Goal: Use online tool/utility: Utilize a website feature to perform a specific function

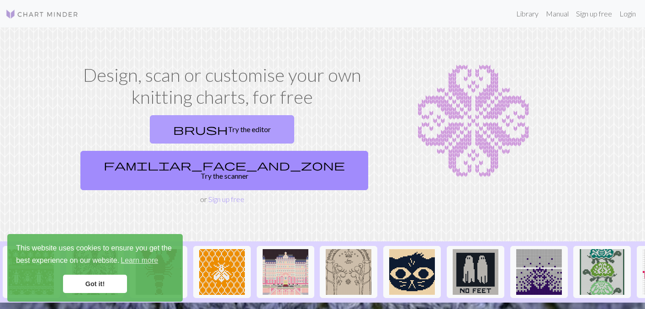
click at [170, 134] on link "brush Try the editor" at bounding box center [222, 129] width 144 height 28
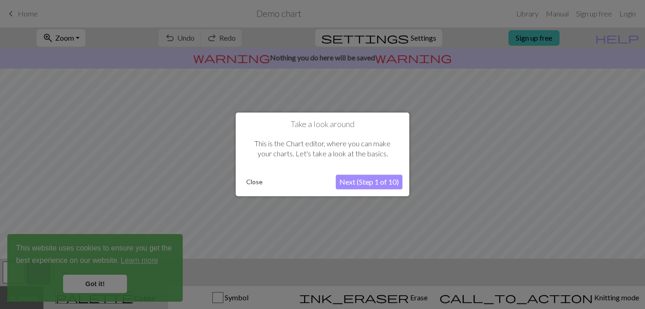
click at [361, 185] on button "Next (Step 1 of 10)" at bounding box center [369, 182] width 67 height 15
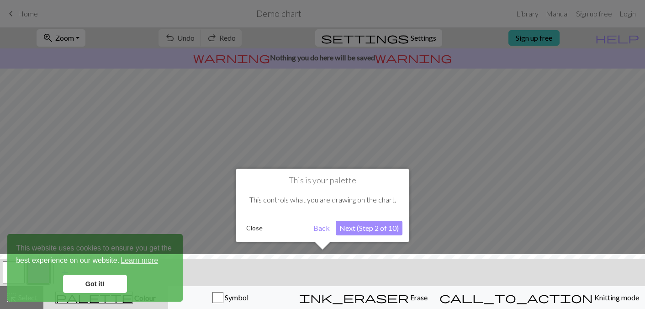
click at [360, 229] on button "Next (Step 2 of 10)" at bounding box center [369, 228] width 67 height 15
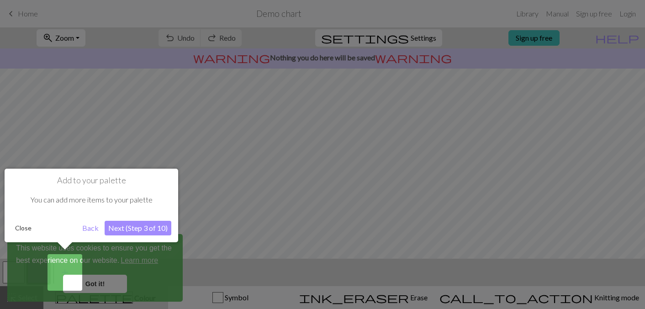
click at [592, 12] on div at bounding box center [322, 154] width 645 height 309
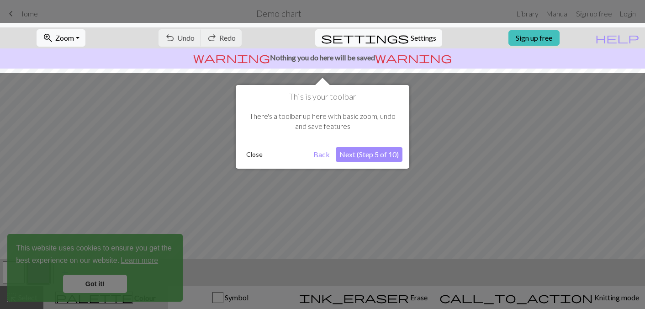
click at [356, 153] on button "Next (Step 5 of 10)" at bounding box center [369, 154] width 67 height 15
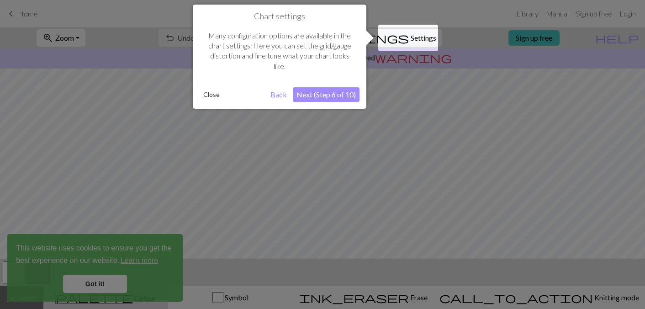
click at [324, 97] on button "Next (Step 6 of 10)" at bounding box center [326, 94] width 67 height 15
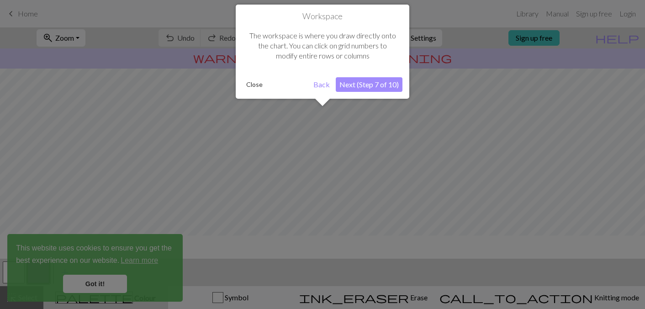
scroll to position [55, 0]
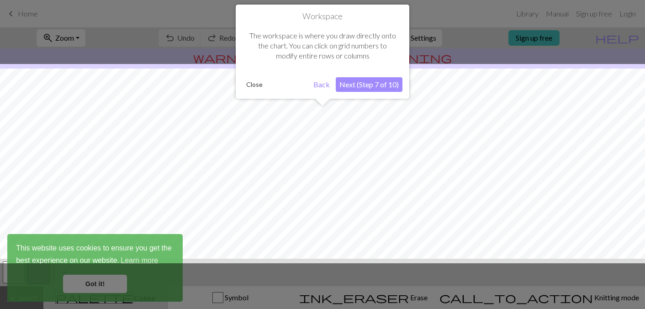
click at [363, 86] on button "Next (Step 7 of 10)" at bounding box center [369, 84] width 67 height 15
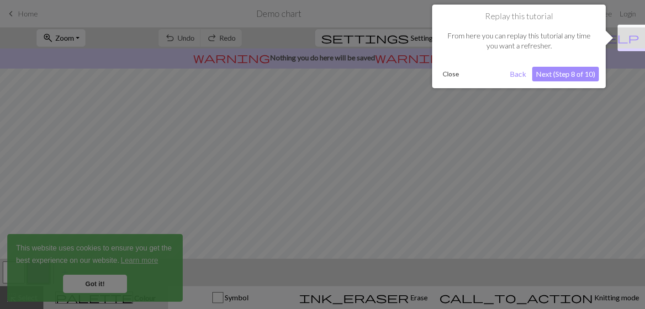
click at [565, 67] on button "Next (Step 8 of 10)" at bounding box center [565, 74] width 67 height 15
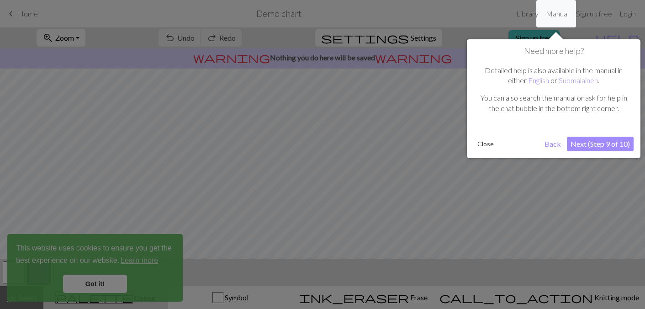
click at [602, 149] on button "Next (Step 9 of 10)" at bounding box center [600, 144] width 67 height 15
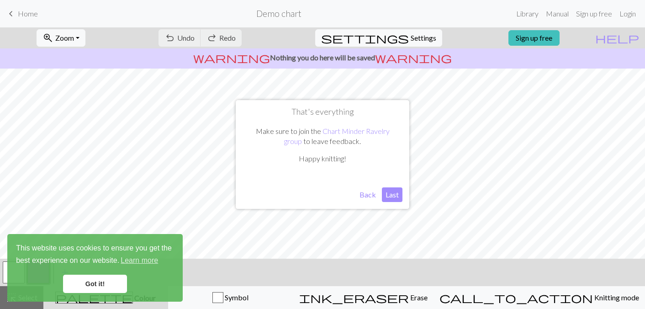
click at [396, 191] on button "Last" at bounding box center [392, 194] width 21 height 15
click at [593, 16] on link "Sign up free" at bounding box center [594, 14] width 43 height 18
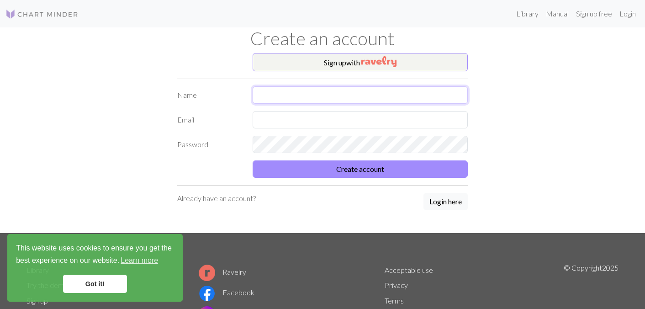
click at [348, 91] on input "text" at bounding box center [360, 94] width 215 height 17
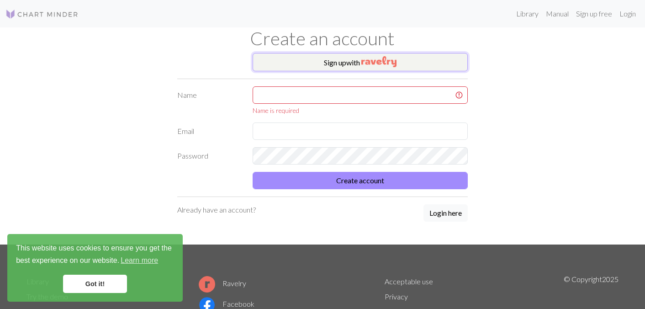
click at [356, 61] on button "Sign up with" at bounding box center [360, 62] width 215 height 18
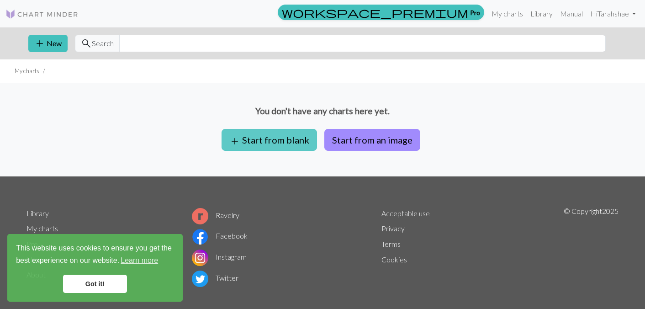
click at [285, 141] on button "add Start from blank" at bounding box center [270, 140] width 96 height 22
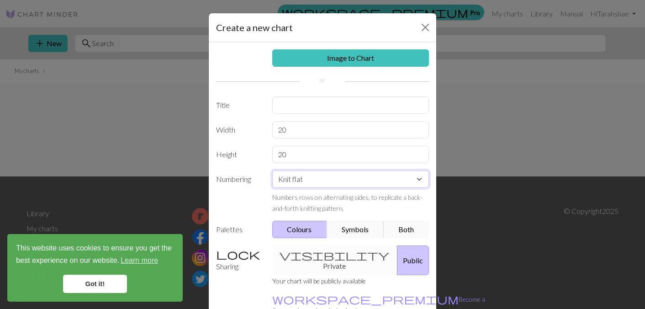
click at [390, 183] on select "Knit flat Knit in the round Lace knitting Cross stitch" at bounding box center [350, 178] width 157 height 17
select select "round"
click at [299, 154] on input "20" at bounding box center [350, 154] width 157 height 17
drag, startPoint x: 292, startPoint y: 129, endPoint x: 275, endPoint y: 130, distance: 17.4
click at [275, 130] on input "20" at bounding box center [350, 129] width 157 height 17
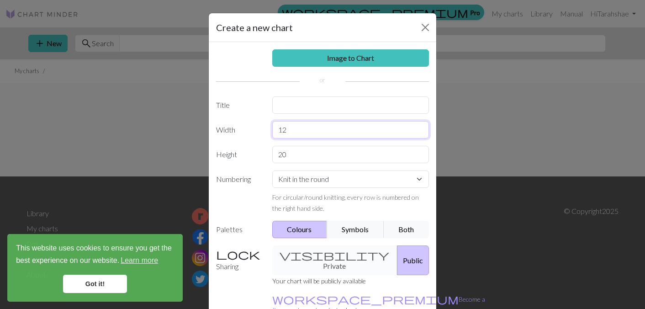
type input "12"
drag, startPoint x: 299, startPoint y: 159, endPoint x: 277, endPoint y: 156, distance: 22.6
click at [277, 156] on input "20" at bounding box center [350, 154] width 157 height 17
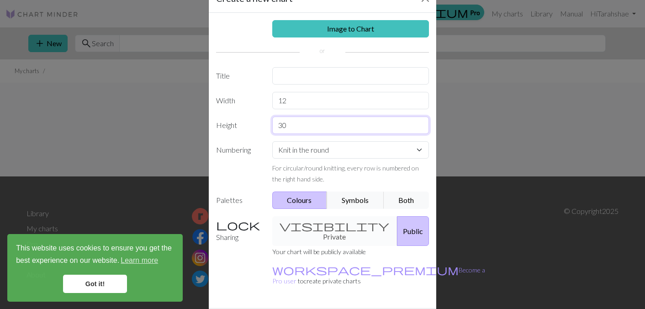
scroll to position [40, 0]
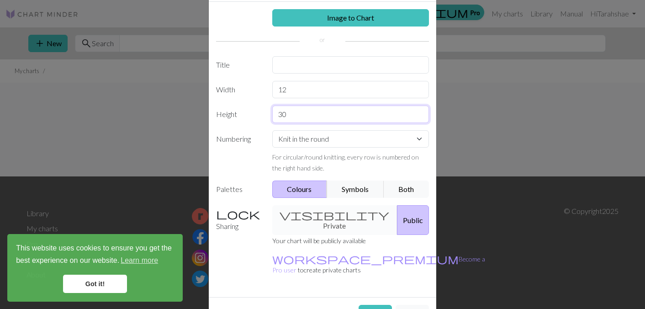
type input "30"
click at [327, 211] on div "visibility Private Public" at bounding box center [351, 220] width 168 height 30
click at [311, 255] on link "workspace_premium Become a Pro user" at bounding box center [378, 264] width 213 height 19
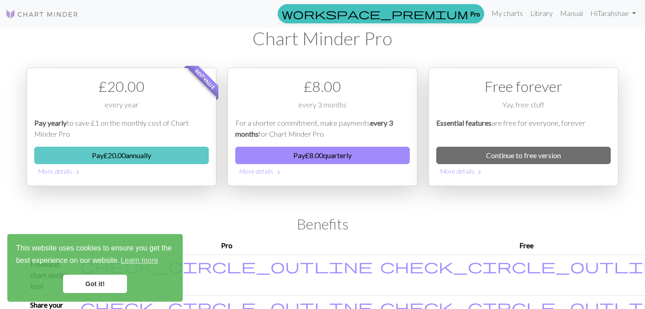
click at [165, 154] on button "Pay £ 20.00 annually" at bounding box center [121, 155] width 175 height 17
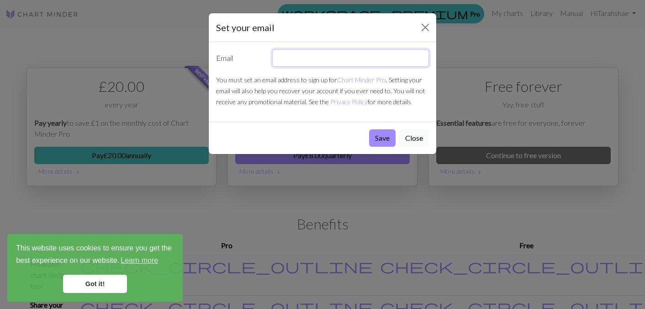
click at [299, 62] on input "text" at bounding box center [350, 57] width 157 height 17
type input "tarahshae@yahoo.com"
click at [383, 141] on button "Save" at bounding box center [382, 137] width 27 height 17
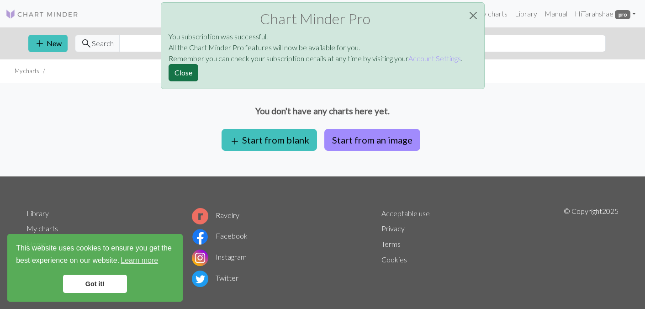
click at [193, 74] on button "Close" at bounding box center [184, 72] width 30 height 17
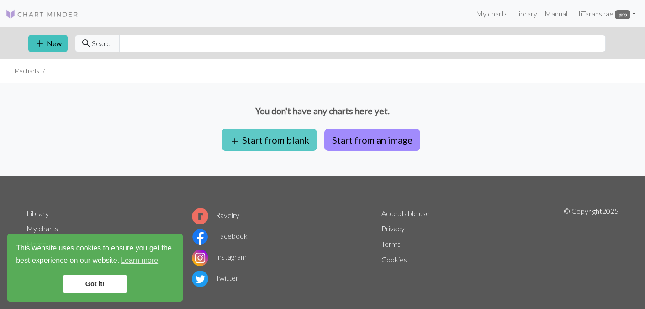
click at [244, 140] on button "add Start from blank" at bounding box center [270, 140] width 96 height 22
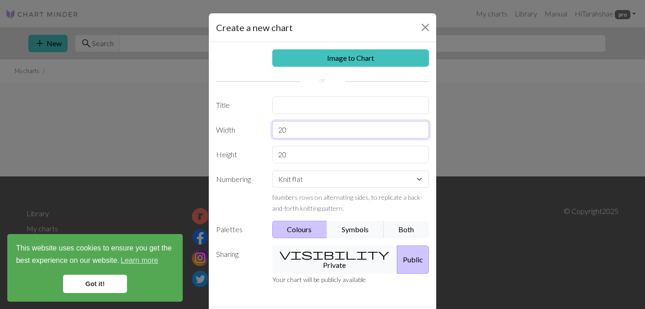
drag, startPoint x: 291, startPoint y: 130, endPoint x: 271, endPoint y: 130, distance: 20.1
click at [271, 130] on div "20" at bounding box center [351, 129] width 168 height 17
type input "12"
click at [292, 160] on input "20" at bounding box center [350, 154] width 157 height 17
type input "2"
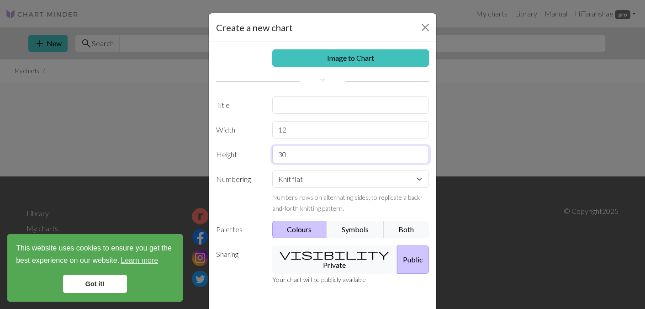
type input "30"
click at [350, 177] on select "Knit flat Knit in the round Lace knitting Cross stitch" at bounding box center [350, 178] width 157 height 17
select select "round"
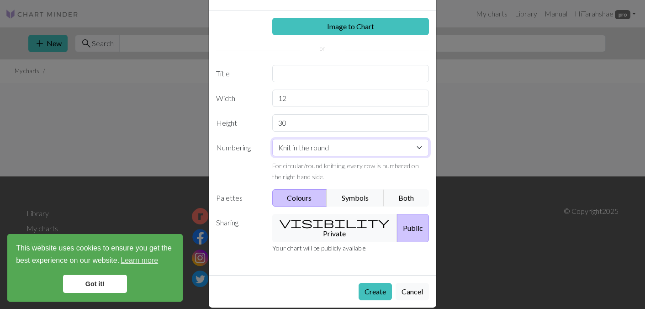
scroll to position [31, 0]
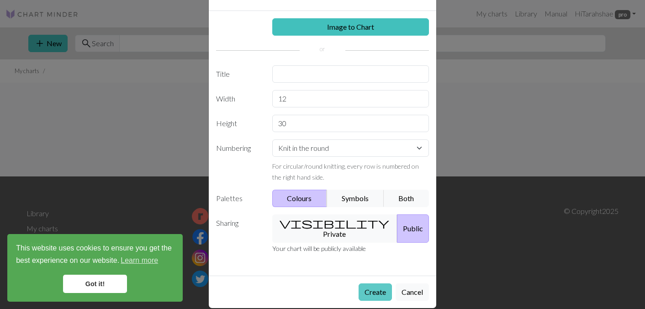
click at [377, 283] on button "Create" at bounding box center [375, 291] width 33 height 17
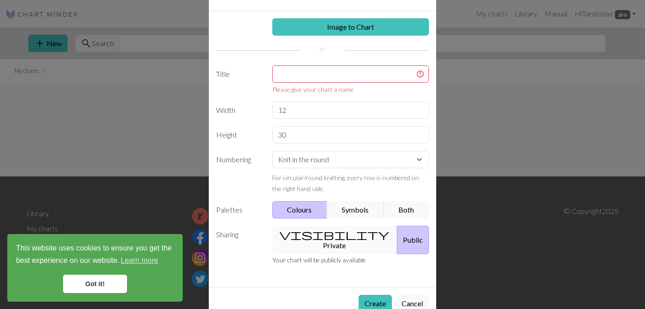
click at [329, 236] on button "visibility Private" at bounding box center [335, 240] width 126 height 28
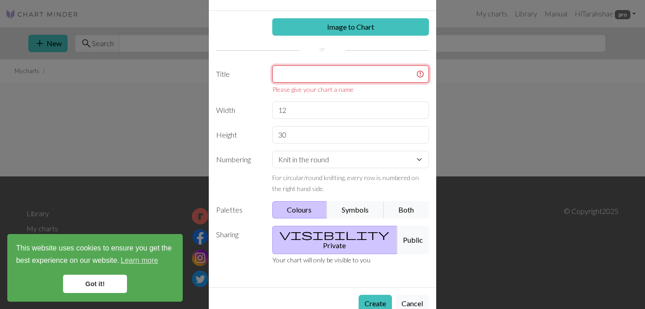
click at [317, 78] on input "text" at bounding box center [350, 73] width 157 height 17
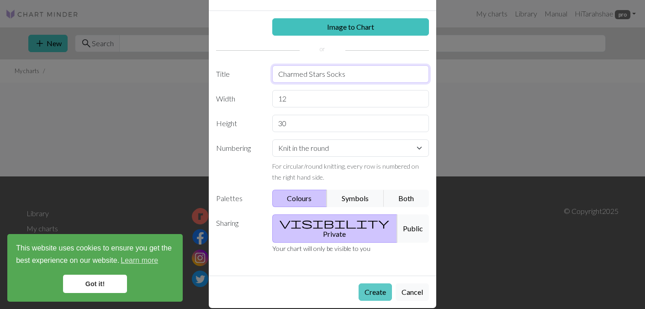
type input "Charmed Stars Socks"
click at [368, 283] on button "Create" at bounding box center [375, 291] width 33 height 17
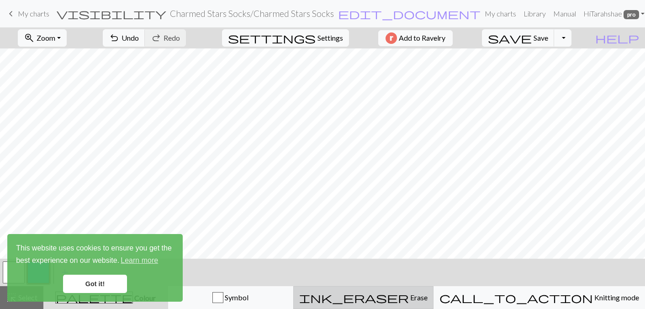
click at [405, 302] on span "ink_eraser" at bounding box center [354, 297] width 110 height 13
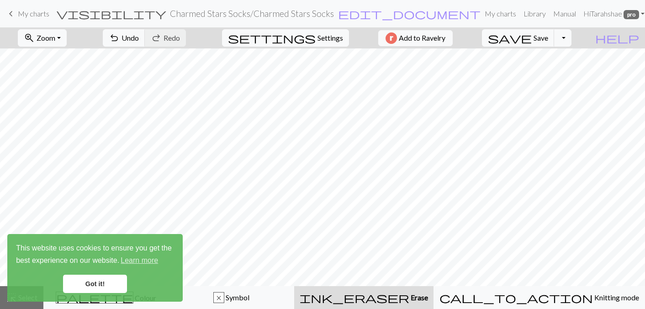
click at [100, 287] on link "Got it!" at bounding box center [95, 284] width 64 height 18
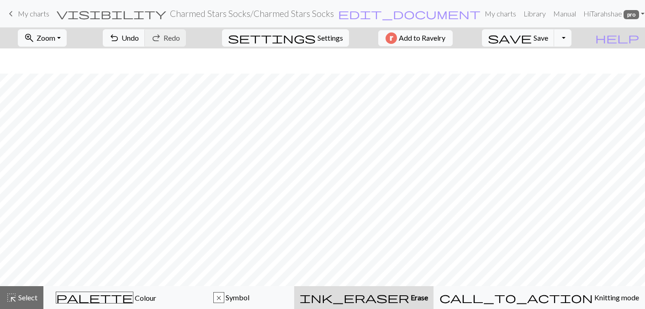
scroll to position [78, 0]
click at [67, 32] on button "zoom_in Zoom Zoom" at bounding box center [42, 37] width 49 height 17
click at [48, 61] on button "Fit all" at bounding box center [54, 58] width 72 height 15
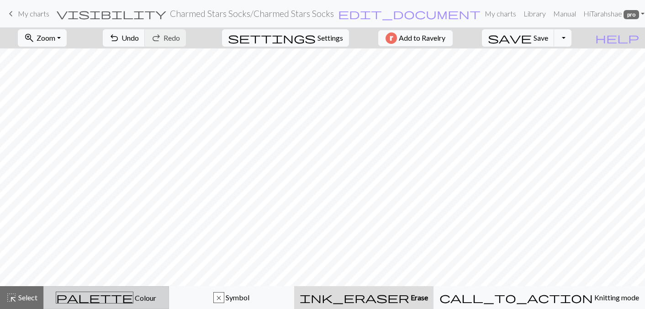
click at [144, 293] on div "palette Colour Colour" at bounding box center [106, 298] width 114 height 12
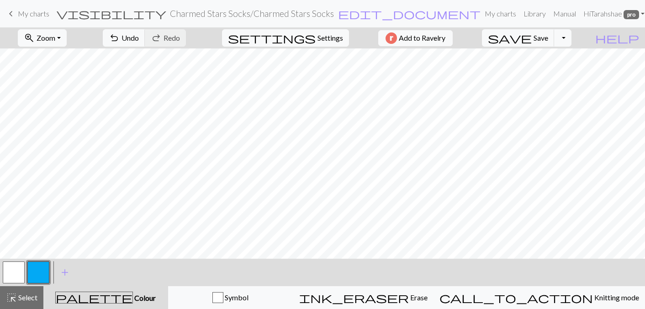
click at [11, 274] on button "button" at bounding box center [14, 272] width 22 height 22
click at [38, 266] on button "button" at bounding box center [38, 272] width 22 height 22
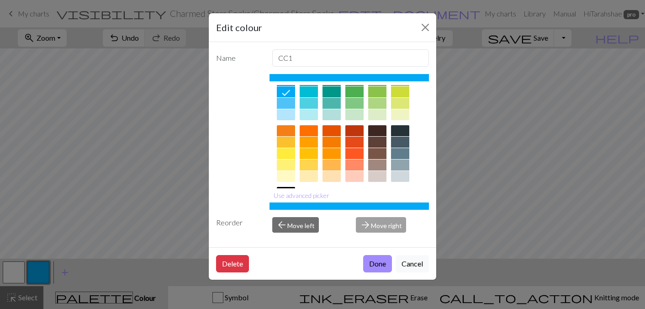
scroll to position [99, 0]
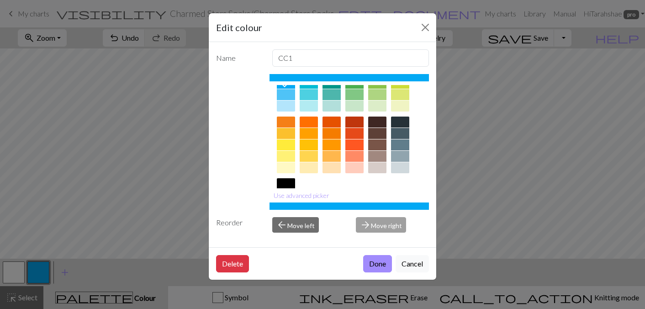
click at [287, 156] on div at bounding box center [286, 156] width 18 height 11
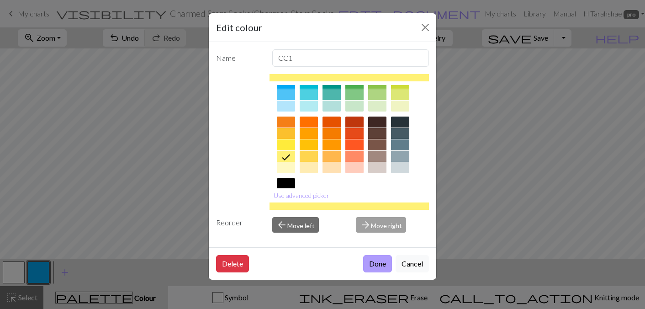
click at [383, 262] on button "Done" at bounding box center [377, 263] width 29 height 17
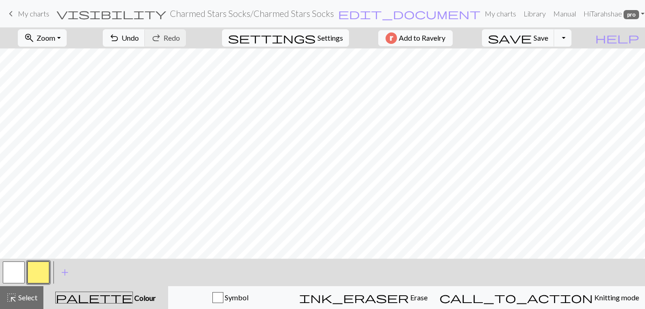
click at [327, 31] on button "settings Settings" at bounding box center [285, 37] width 127 height 17
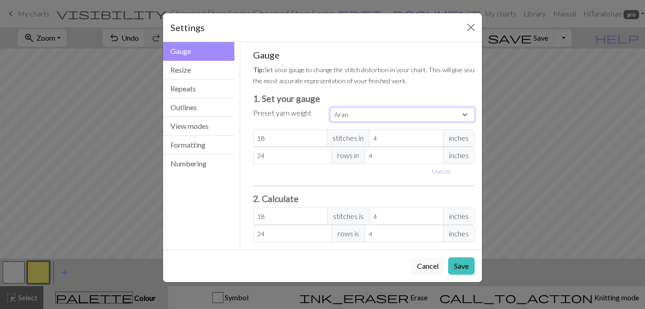
click at [345, 116] on select "Custom Square Lace Light Fingering Fingering Sport Double knit Worsted Aran Bul…" at bounding box center [402, 114] width 144 height 14
select select "fingering"
type input "28"
type input "36"
type input "28"
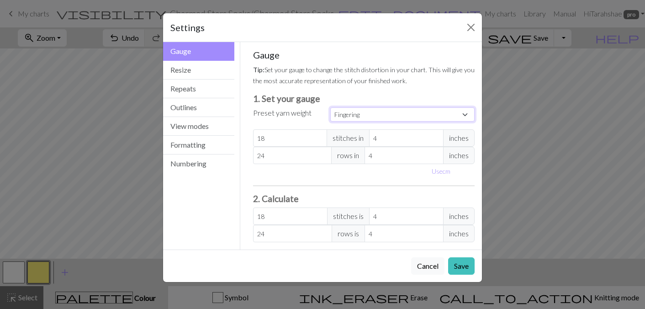
type input "36"
click at [185, 69] on button "Resize" at bounding box center [198, 70] width 71 height 19
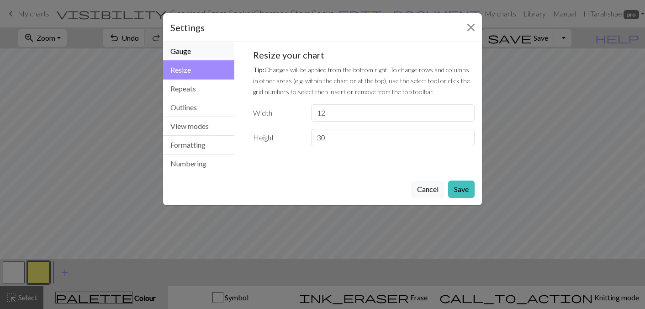
click at [184, 53] on button "Gauge" at bounding box center [198, 51] width 71 height 19
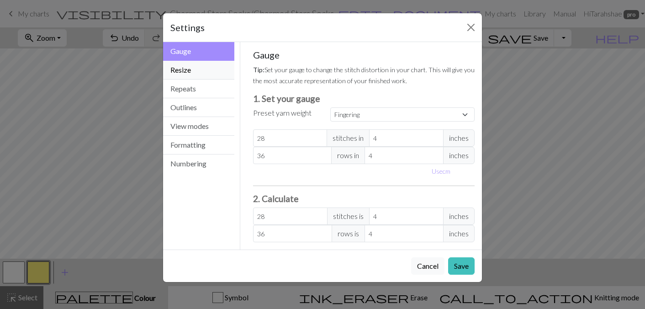
click at [187, 67] on button "Resize" at bounding box center [198, 70] width 71 height 19
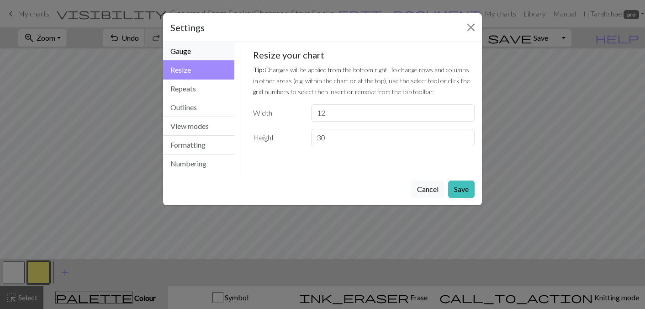
click at [186, 46] on button "Gauge" at bounding box center [198, 51] width 71 height 19
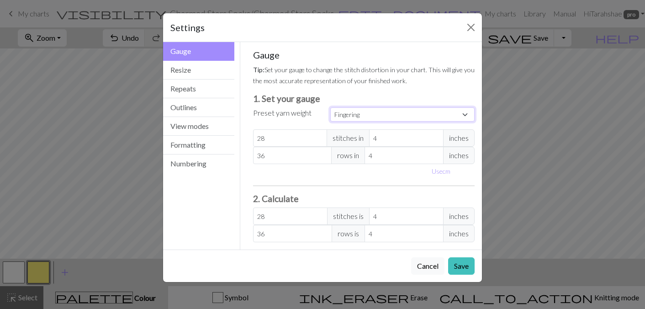
click at [342, 111] on select "Custom Square Lace Light Fingering Fingering Sport Double knit Worsted Aran Bul…" at bounding box center [402, 114] width 144 height 14
select select "lightfingering"
type input "32"
type input "38"
type input "32"
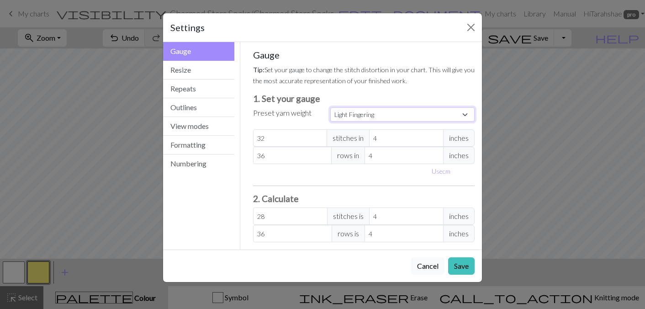
type input "38"
click at [344, 110] on select "Custom Square Lace Light Fingering Fingering Sport Double knit Worsted Aran Bul…" at bounding box center [402, 114] width 144 height 14
select select "fingering"
type input "28"
type input "36"
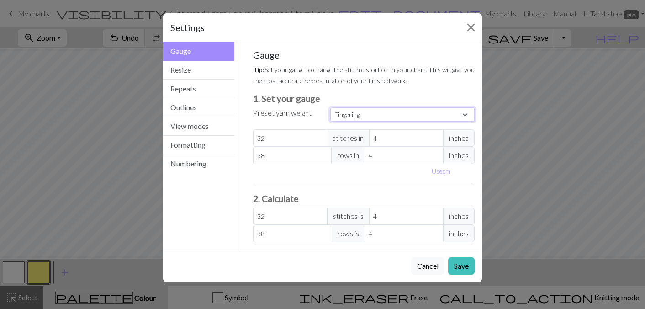
type input "28"
type input "36"
click at [184, 70] on button "Resize" at bounding box center [198, 70] width 71 height 19
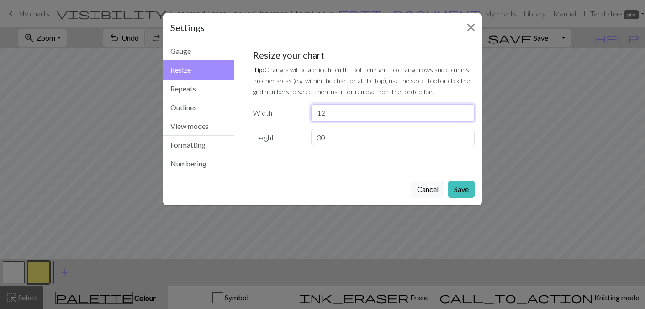
drag, startPoint x: 334, startPoint y: 116, endPoint x: 309, endPoint y: 113, distance: 25.3
click at [309, 113] on div "12" at bounding box center [393, 112] width 175 height 17
type input "32"
click at [329, 138] on input "30" at bounding box center [393, 137] width 164 height 17
type input "30"
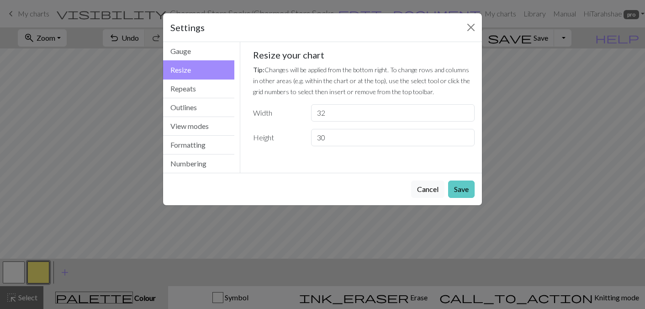
click at [459, 189] on button "Save" at bounding box center [461, 189] width 27 height 17
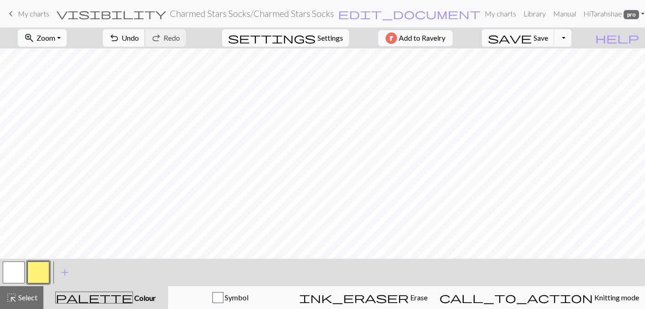
click at [145, 42] on button "undo Undo Undo" at bounding box center [124, 37] width 43 height 17
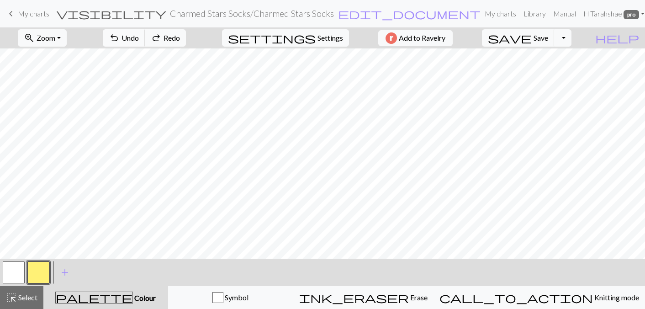
click at [145, 42] on button "undo Undo Undo" at bounding box center [124, 37] width 43 height 17
click at [120, 38] on span "undo" at bounding box center [114, 38] width 11 height 13
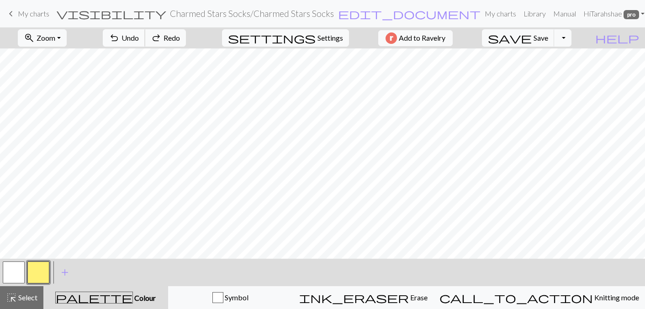
click at [120, 38] on span "undo" at bounding box center [114, 38] width 11 height 13
click at [120, 37] on span "undo" at bounding box center [114, 38] width 11 height 13
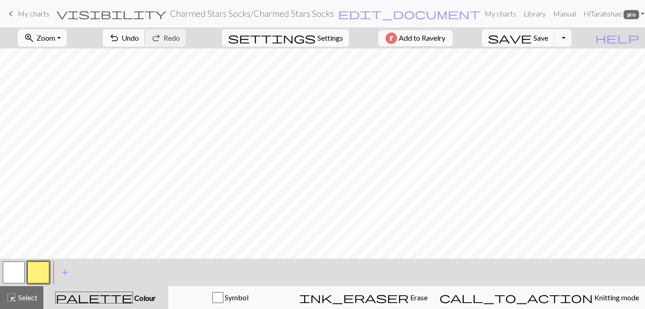
click at [120, 33] on span "undo" at bounding box center [114, 38] width 11 height 13
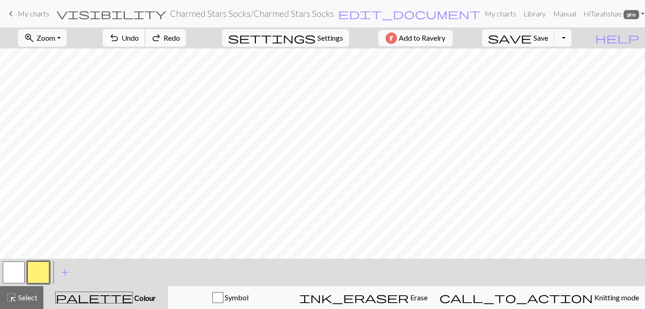
click at [120, 33] on span "undo" at bounding box center [114, 38] width 11 height 13
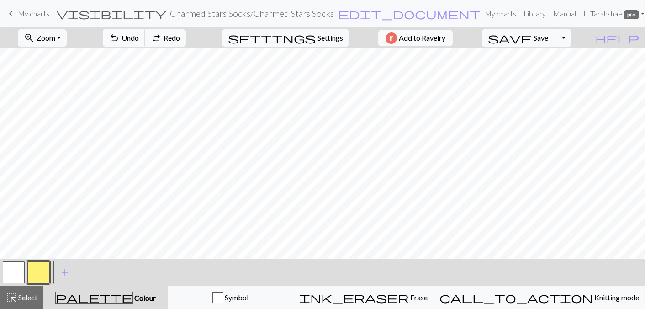
click at [120, 33] on span "undo" at bounding box center [114, 38] width 11 height 13
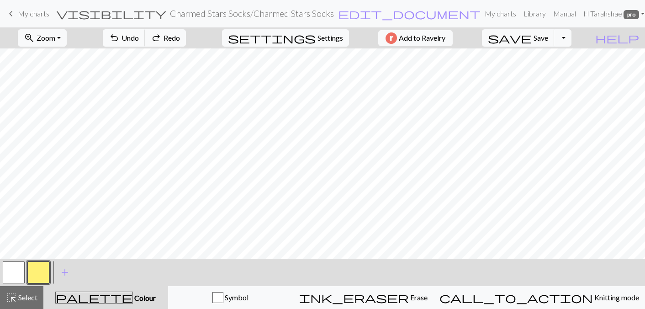
click at [120, 33] on span "undo" at bounding box center [114, 38] width 11 height 13
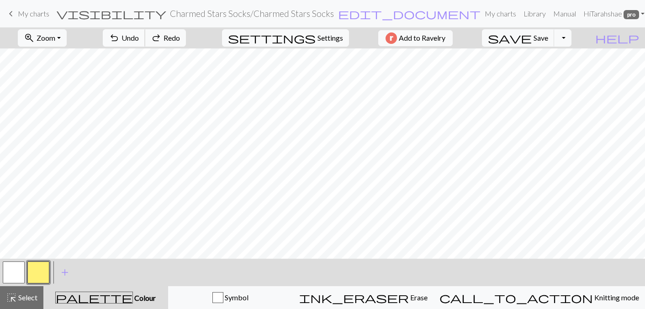
click at [120, 33] on span "undo" at bounding box center [114, 38] width 11 height 13
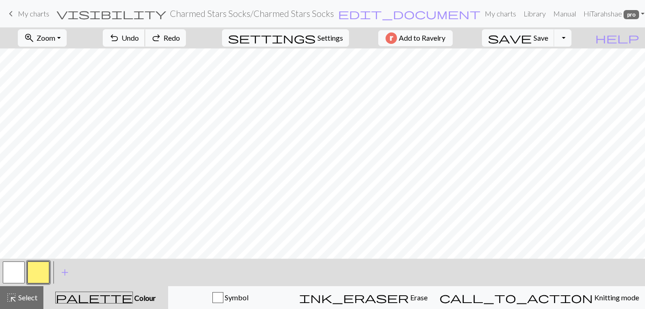
click at [120, 33] on span "undo" at bounding box center [114, 38] width 11 height 13
click at [139, 37] on span "Undo" at bounding box center [130, 37] width 17 height 9
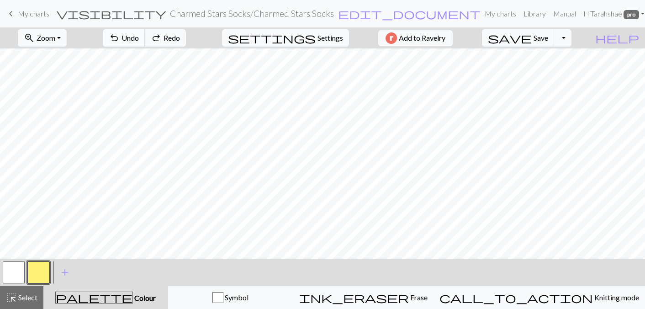
click at [139, 37] on span "Undo" at bounding box center [130, 37] width 17 height 9
click at [120, 37] on span "undo" at bounding box center [114, 38] width 11 height 13
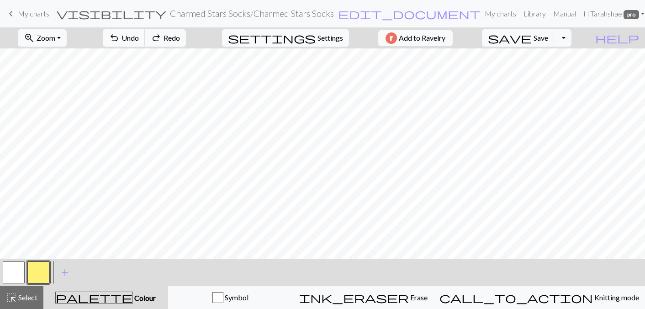
click at [120, 37] on span "undo" at bounding box center [114, 38] width 11 height 13
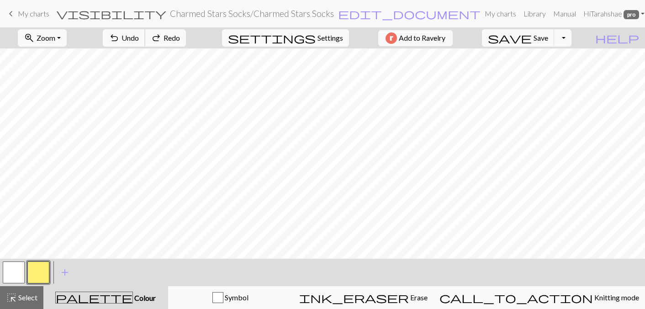
click at [120, 37] on span "undo" at bounding box center [114, 38] width 11 height 13
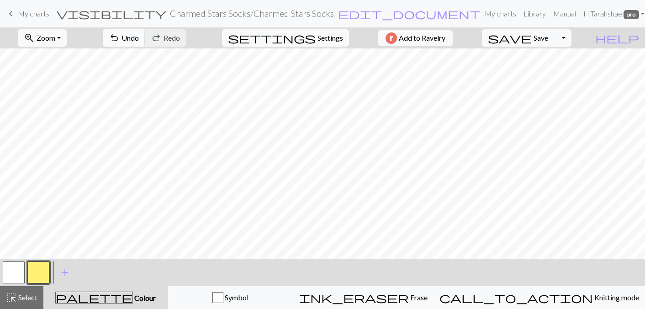
click at [139, 37] on span "Undo" at bounding box center [130, 37] width 17 height 9
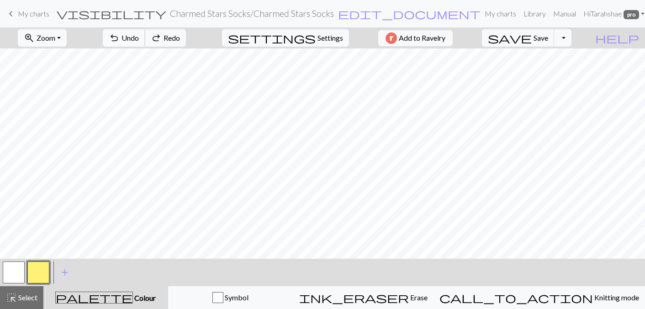
click at [139, 37] on span "Undo" at bounding box center [130, 37] width 17 height 9
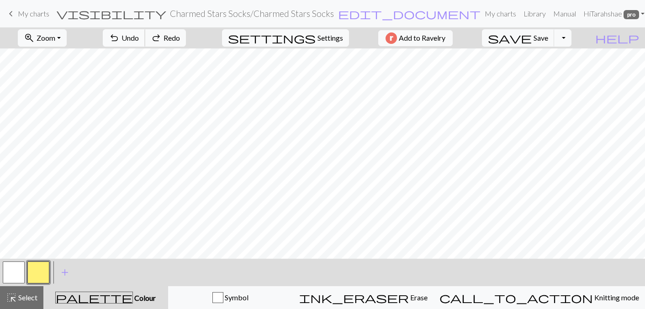
click at [139, 37] on span "Undo" at bounding box center [130, 37] width 17 height 9
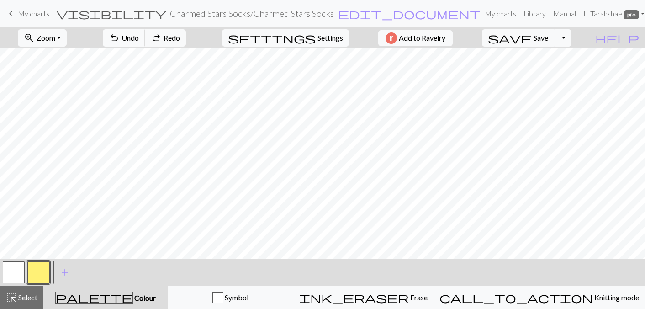
click at [139, 37] on span "Undo" at bounding box center [130, 37] width 17 height 9
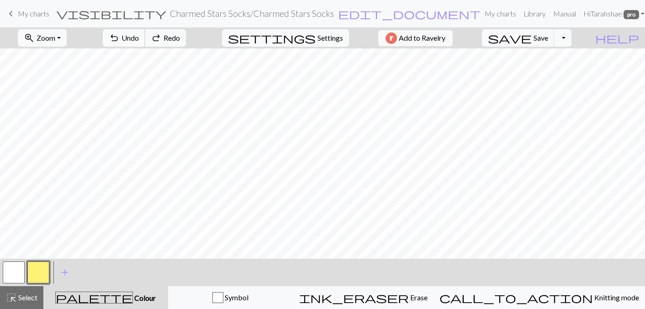
click at [139, 37] on span "Undo" at bounding box center [130, 37] width 17 height 9
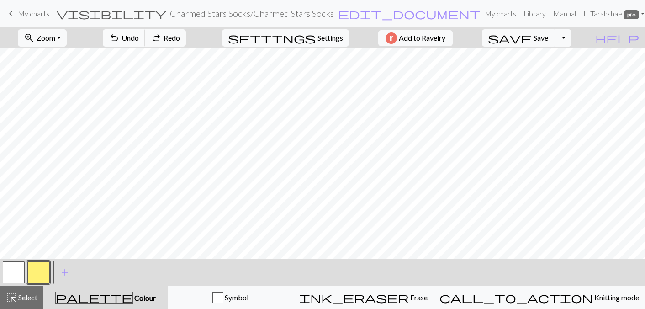
click at [139, 37] on span "Undo" at bounding box center [130, 37] width 17 height 9
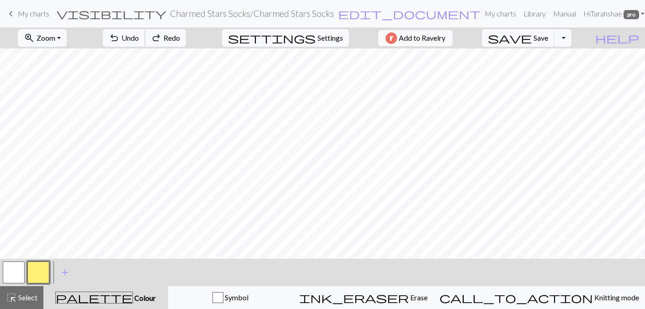
click at [139, 37] on span "Undo" at bounding box center [130, 37] width 17 height 9
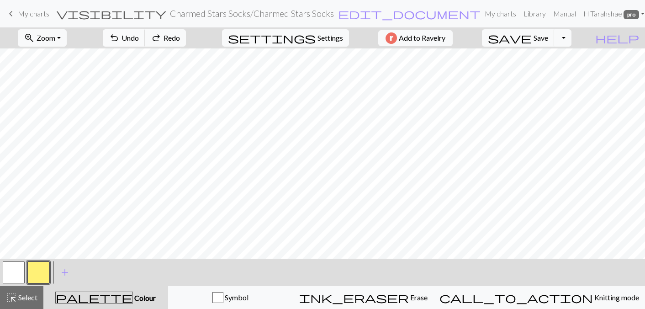
click at [139, 37] on span "Undo" at bounding box center [130, 37] width 17 height 9
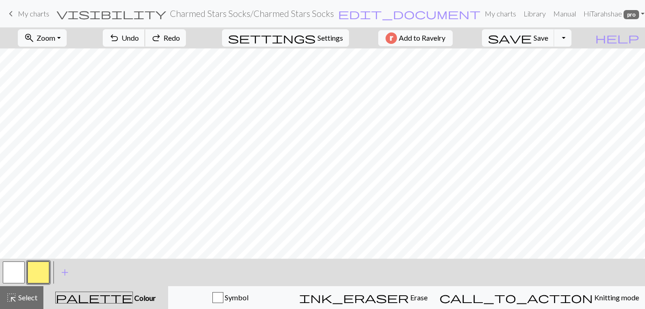
click at [139, 37] on span "Undo" at bounding box center [130, 37] width 17 height 9
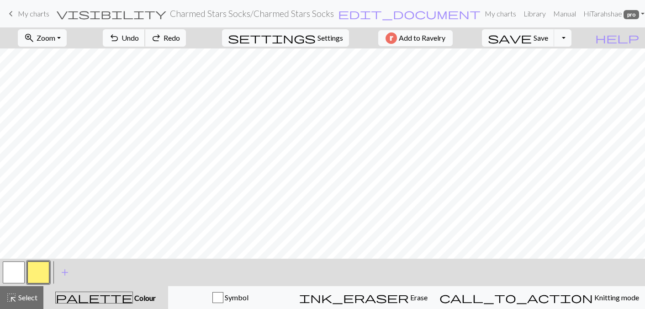
click at [139, 37] on span "Undo" at bounding box center [130, 37] width 17 height 9
click at [167, 37] on div "undo Undo Undo redo Redo Redo" at bounding box center [144, 37] width 97 height 21
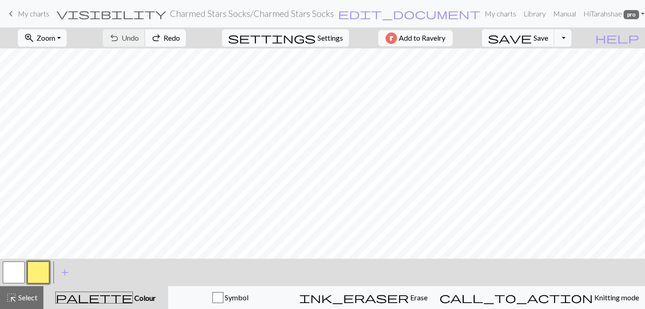
click at [167, 37] on div "undo Undo Undo redo Redo Redo" at bounding box center [144, 37] width 97 height 21
click at [167, 38] on div "undo Undo Undo redo Redo Redo" at bounding box center [144, 37] width 97 height 21
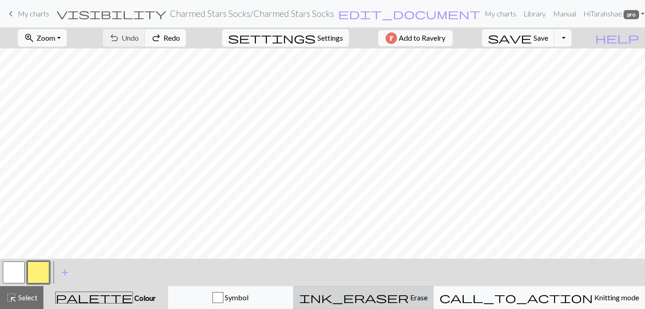
click at [421, 296] on span "Erase" at bounding box center [418, 297] width 19 height 9
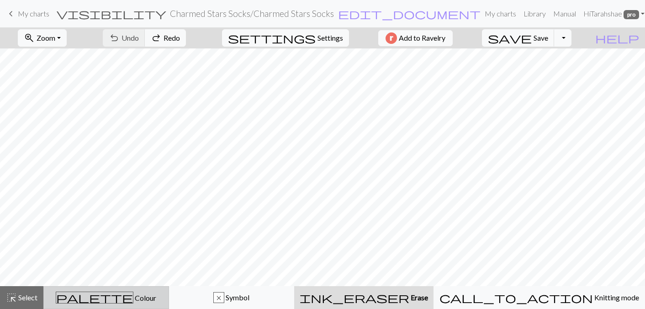
click at [100, 295] on div "palette Colour Colour" at bounding box center [106, 298] width 114 height 12
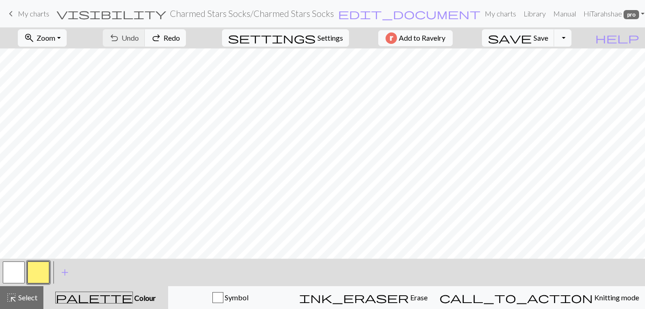
click at [10, 270] on button "button" at bounding box center [14, 272] width 22 height 22
click at [37, 267] on button "button" at bounding box center [38, 272] width 22 height 22
click at [120, 40] on span "undo" at bounding box center [114, 38] width 11 height 13
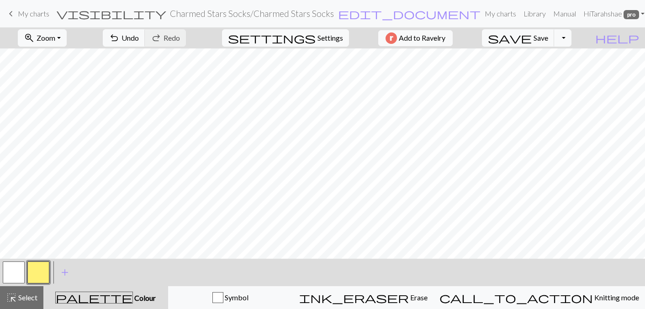
click at [10, 269] on button "button" at bounding box center [14, 272] width 22 height 22
click at [41, 270] on button "button" at bounding box center [38, 272] width 22 height 22
click at [139, 41] on span "Undo" at bounding box center [130, 37] width 17 height 9
click at [14, 265] on button "button" at bounding box center [14, 272] width 22 height 22
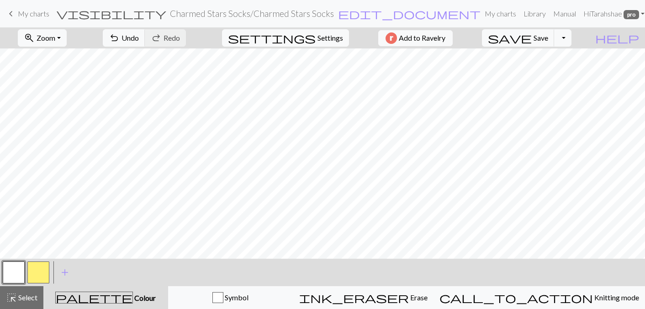
click at [31, 272] on button "button" at bounding box center [38, 272] width 22 height 22
click at [10, 275] on button "button" at bounding box center [14, 272] width 22 height 22
click at [39, 271] on button "button" at bounding box center [38, 272] width 22 height 22
click at [13, 272] on button "button" at bounding box center [14, 272] width 22 height 22
click at [44, 268] on button "button" at bounding box center [38, 272] width 22 height 22
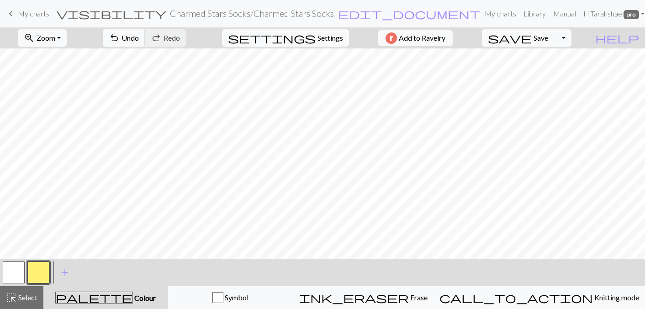
click at [8, 273] on button "button" at bounding box center [14, 272] width 22 height 22
click at [38, 272] on button "button" at bounding box center [38, 272] width 22 height 22
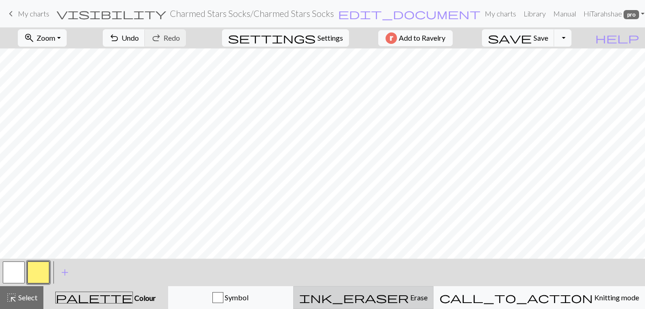
click at [429, 305] on button "ink_eraser Erase Erase" at bounding box center [363, 297] width 140 height 23
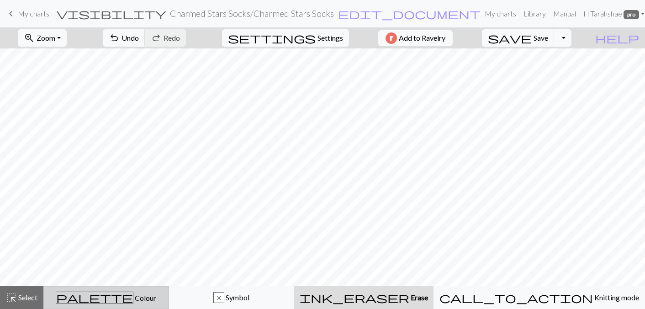
click at [79, 297] on div "palette Colour Colour" at bounding box center [106, 298] width 114 height 12
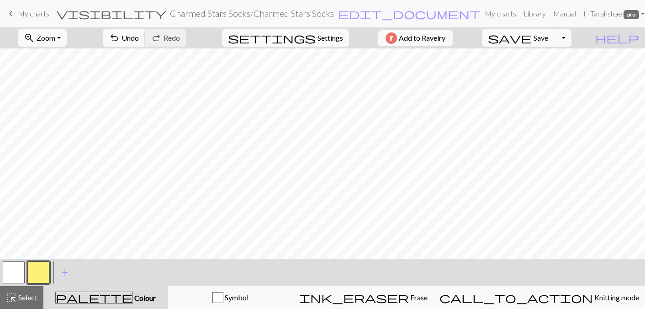
click at [12, 268] on button "button" at bounding box center [14, 272] width 22 height 22
click at [40, 273] on button "button" at bounding box center [38, 272] width 22 height 22
click at [13, 276] on button "button" at bounding box center [14, 272] width 22 height 22
click at [41, 271] on button "button" at bounding box center [38, 272] width 22 height 22
click at [11, 268] on button "button" at bounding box center [14, 272] width 22 height 22
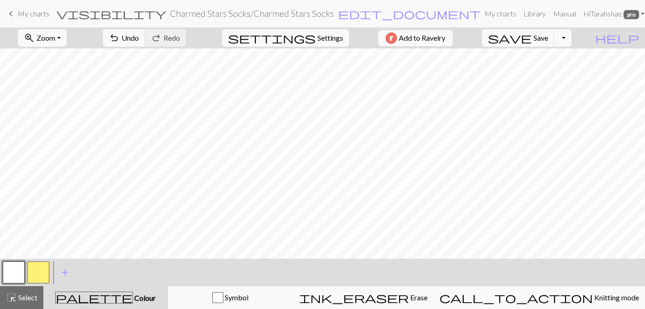
click at [39, 268] on button "button" at bounding box center [38, 272] width 22 height 22
click at [9, 274] on button "button" at bounding box center [14, 272] width 22 height 22
click at [39, 272] on button "button" at bounding box center [38, 272] width 22 height 22
click at [16, 268] on button "button" at bounding box center [14, 272] width 22 height 22
click at [41, 270] on button "button" at bounding box center [38, 272] width 22 height 22
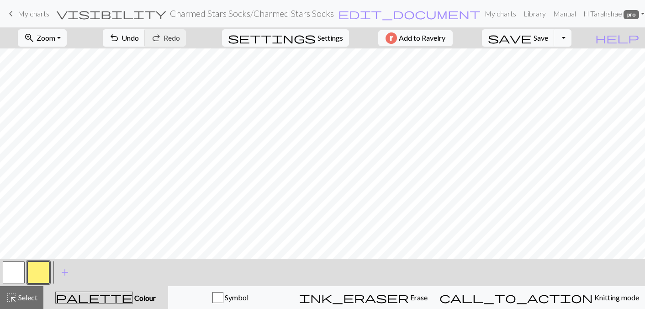
click at [11, 277] on button "button" at bounding box center [14, 272] width 22 height 22
click at [39, 274] on button "button" at bounding box center [38, 272] width 22 height 22
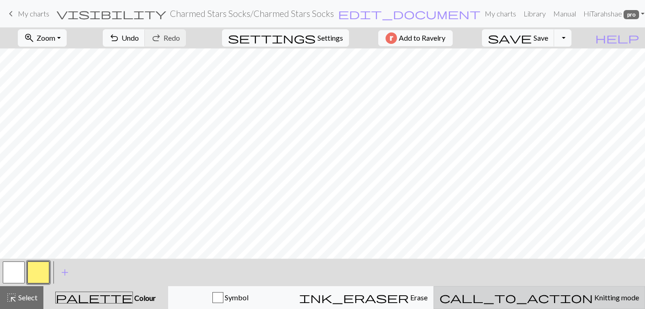
click at [544, 300] on span "call_to_action" at bounding box center [517, 297] width 154 height 13
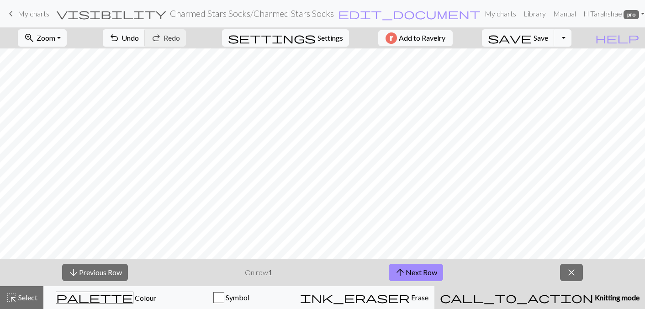
click at [544, 300] on span "call_to_action" at bounding box center [517, 297] width 154 height 13
click at [416, 271] on button "arrow_upward Next Row" at bounding box center [416, 272] width 54 height 17
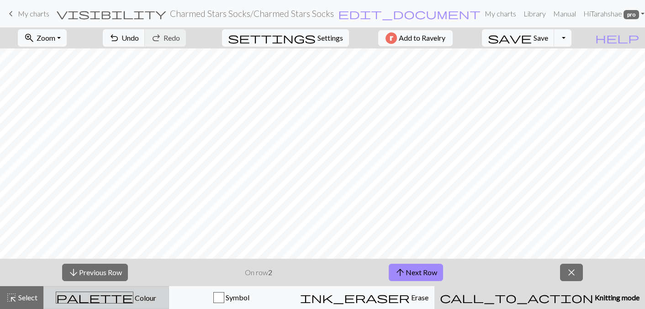
click at [111, 299] on span "palette" at bounding box center [94, 297] width 77 height 13
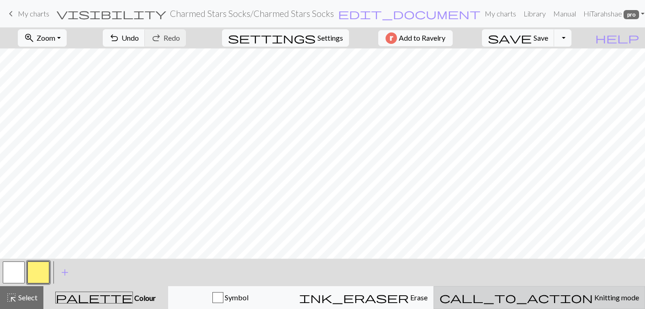
click at [549, 299] on span "call_to_action" at bounding box center [517, 297] width 154 height 13
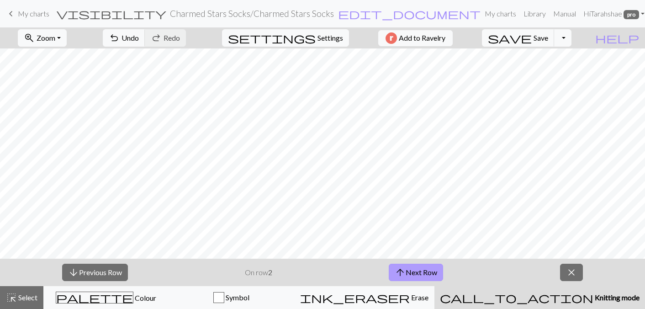
click at [402, 274] on span "arrow_upward" at bounding box center [400, 272] width 11 height 13
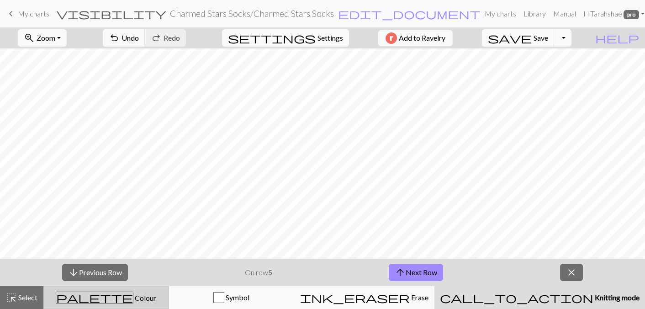
click at [133, 298] on span "Colour" at bounding box center [144, 297] width 23 height 9
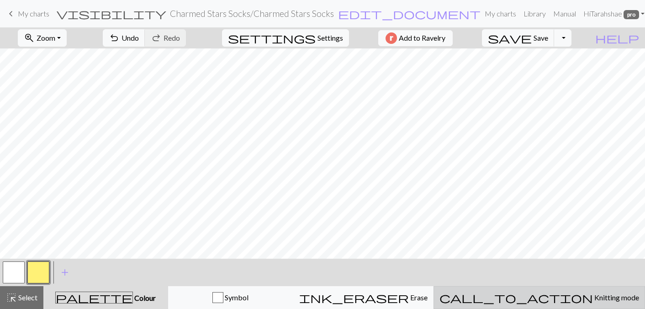
click at [593, 301] on span "Knitting mode" at bounding box center [616, 297] width 46 height 9
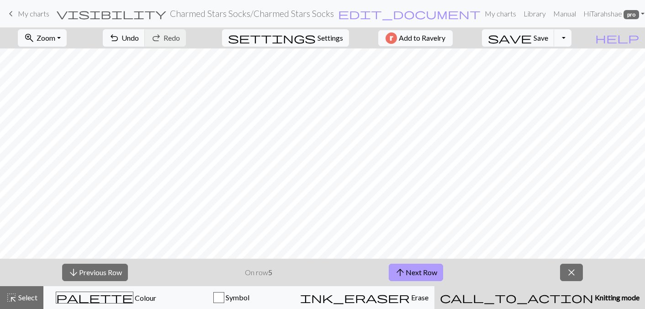
click at [428, 274] on button "arrow_upward Next Row" at bounding box center [416, 272] width 54 height 17
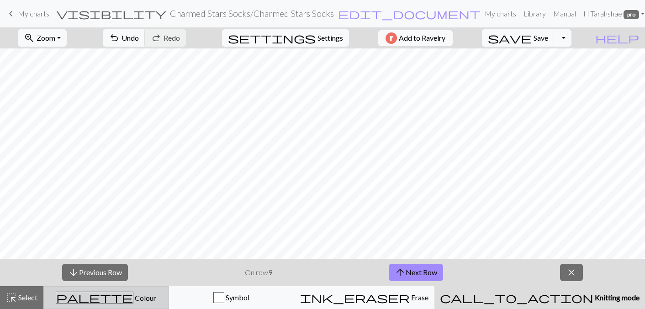
click at [105, 302] on span "palette" at bounding box center [94, 297] width 77 height 13
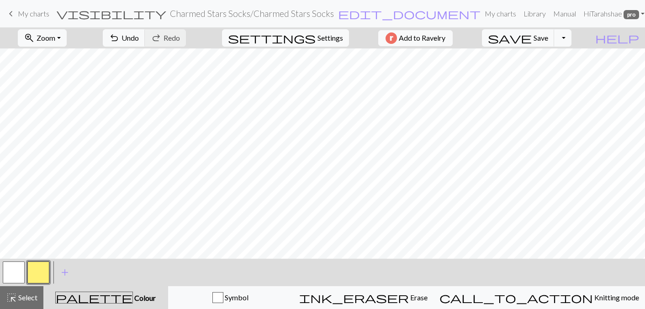
click at [17, 269] on button "button" at bounding box center [14, 272] width 22 height 22
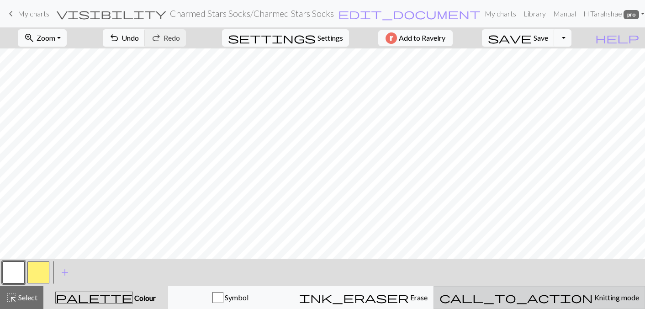
click at [593, 299] on span "Knitting mode" at bounding box center [616, 297] width 46 height 9
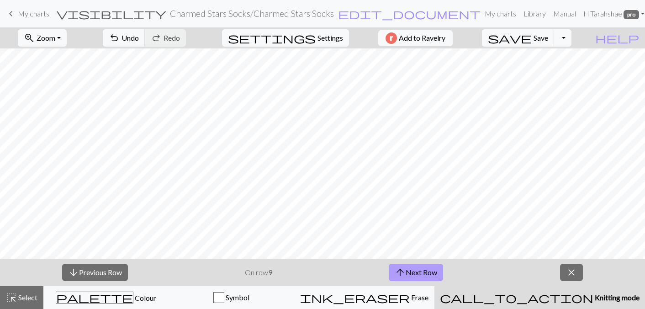
click at [407, 272] on button "arrow_upward Next Row" at bounding box center [416, 272] width 54 height 17
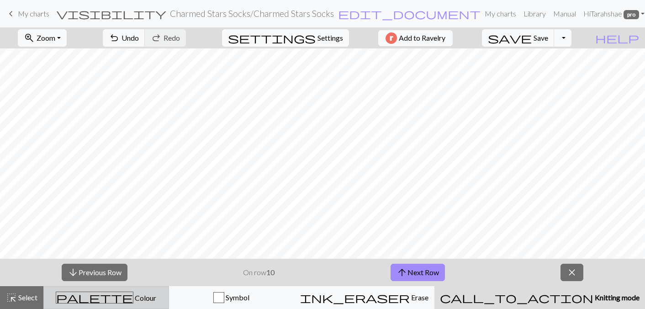
click at [98, 299] on div "palette Colour Colour" at bounding box center [106, 298] width 114 height 12
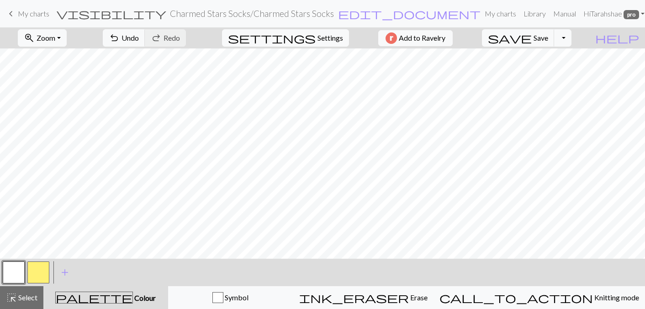
click at [40, 273] on button "button" at bounding box center [38, 272] width 22 height 22
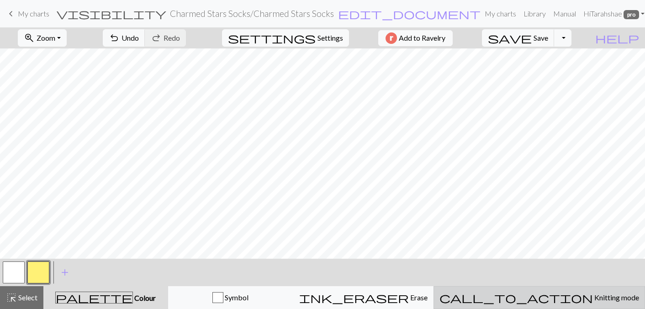
click at [539, 290] on button "call_to_action Knitting mode Knitting mode" at bounding box center [540, 297] width 212 height 23
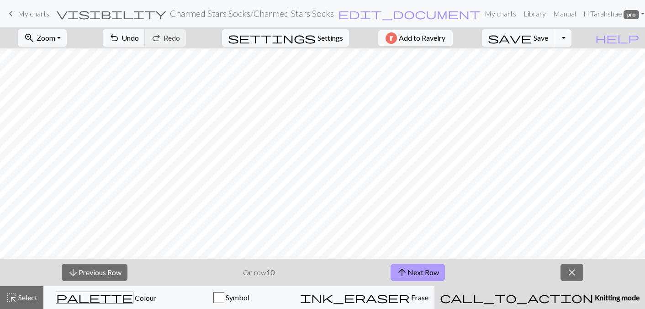
click at [399, 272] on span "arrow_upward" at bounding box center [402, 272] width 11 height 13
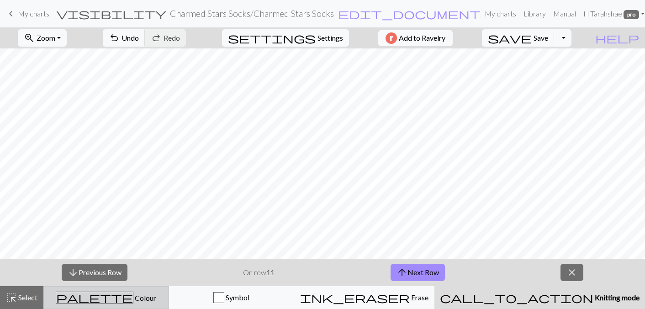
click at [110, 296] on span "palette" at bounding box center [94, 297] width 77 height 13
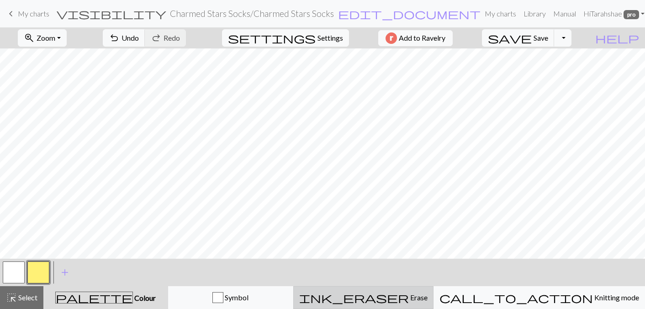
click at [409, 293] on span "ink_eraser" at bounding box center [354, 297] width 110 height 13
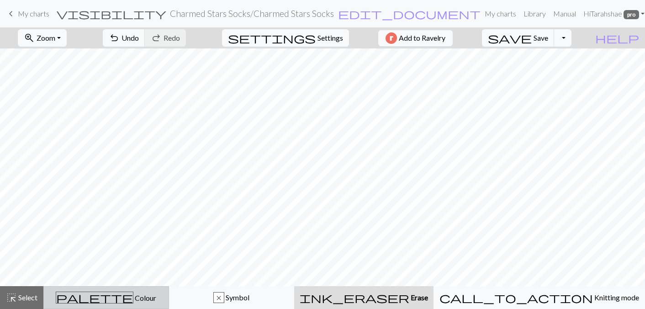
click at [117, 292] on div "palette Colour Colour" at bounding box center [106, 298] width 114 height 12
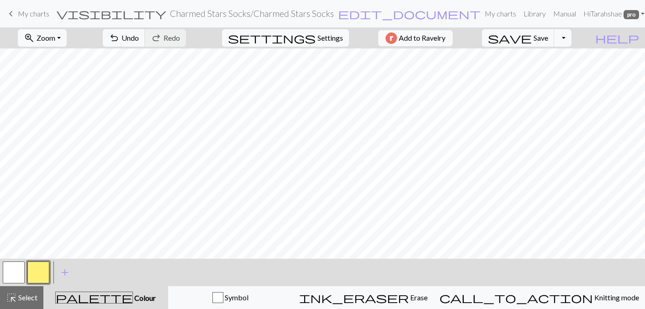
click at [15, 277] on button "button" at bounding box center [14, 272] width 22 height 22
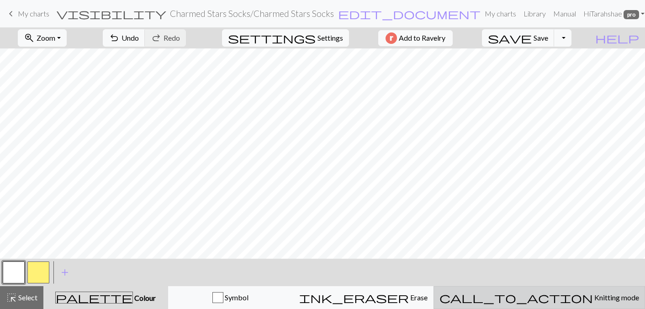
click at [593, 296] on span "Knitting mode" at bounding box center [616, 297] width 46 height 9
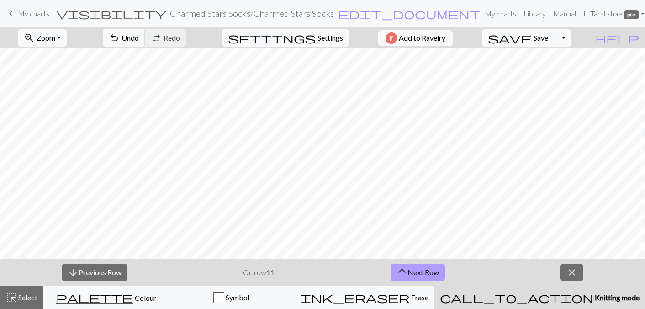
click at [430, 275] on button "arrow_upward Next Row" at bounding box center [418, 272] width 54 height 17
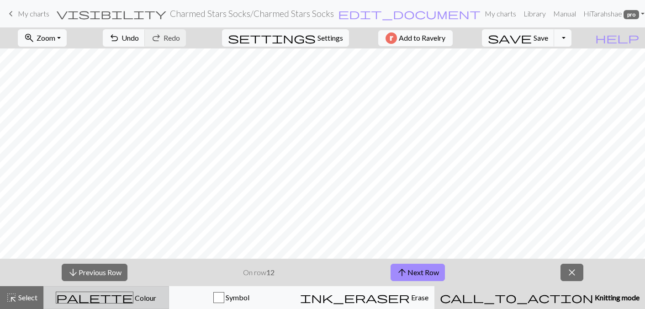
click at [133, 297] on span "Colour" at bounding box center [144, 297] width 23 height 9
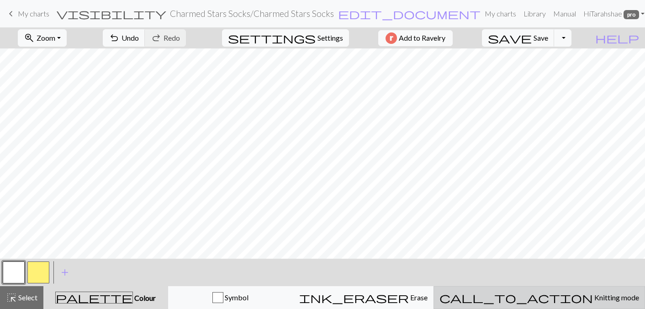
click at [528, 298] on div "call_to_action Knitting mode Knitting mode" at bounding box center [540, 297] width 200 height 11
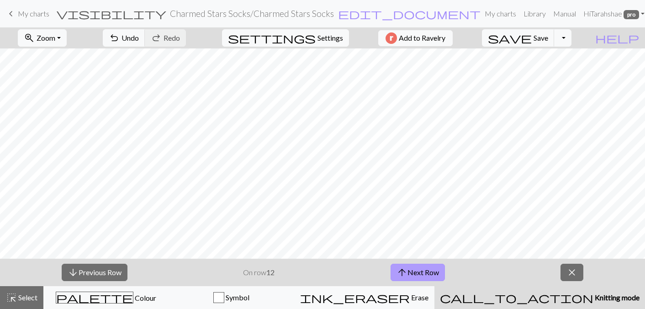
click at [424, 264] on button "arrow_upward Next Row" at bounding box center [418, 272] width 54 height 17
click at [572, 35] on button "Toggle Dropdown" at bounding box center [562, 37] width 17 height 17
click at [548, 35] on span "Save" at bounding box center [541, 37] width 15 height 9
click at [575, 278] on span "close" at bounding box center [572, 272] width 11 height 13
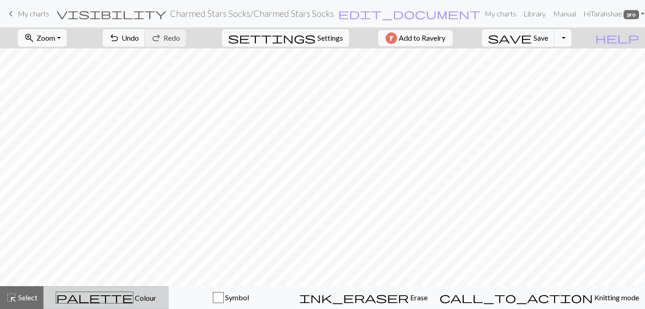
click at [90, 300] on div "palette Colour Colour" at bounding box center [105, 298] width 113 height 12
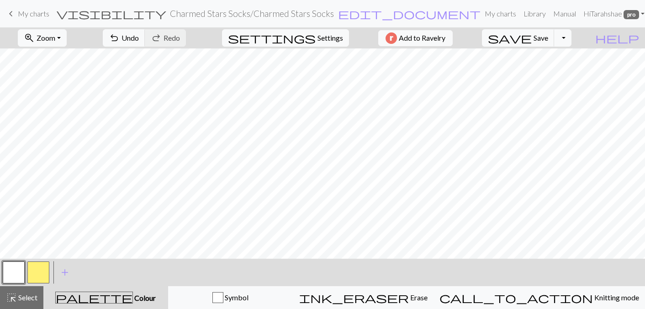
click at [32, 271] on button "button" at bounding box center [38, 272] width 22 height 22
click at [6, 270] on button "button" at bounding box center [14, 272] width 22 height 22
click at [44, 278] on button "button" at bounding box center [38, 272] width 22 height 22
click at [27, 269] on div at bounding box center [38, 272] width 25 height 25
click at [12, 270] on button "button" at bounding box center [14, 272] width 22 height 22
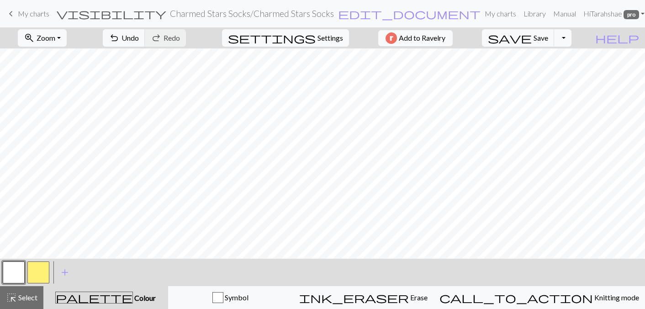
click at [19, 268] on button "button" at bounding box center [14, 272] width 22 height 22
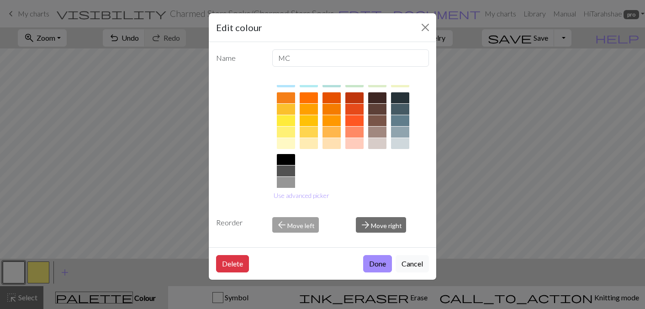
scroll to position [123, 0]
click at [318, 193] on button "Use advanced picker" at bounding box center [302, 195] width 64 height 14
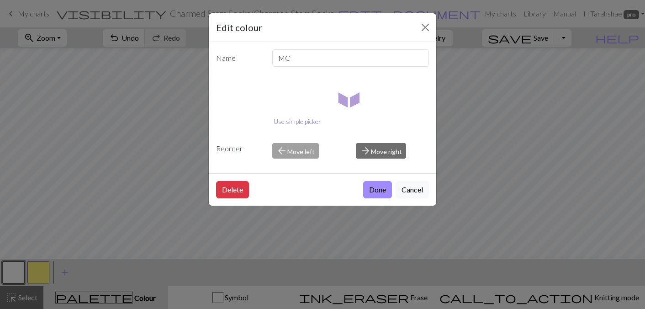
scroll to position [0, 0]
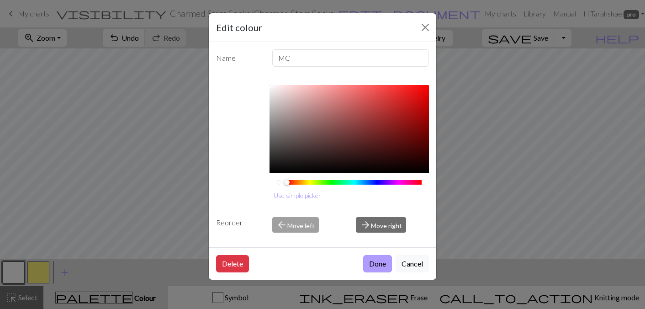
click at [368, 259] on button "Done" at bounding box center [377, 263] width 29 height 17
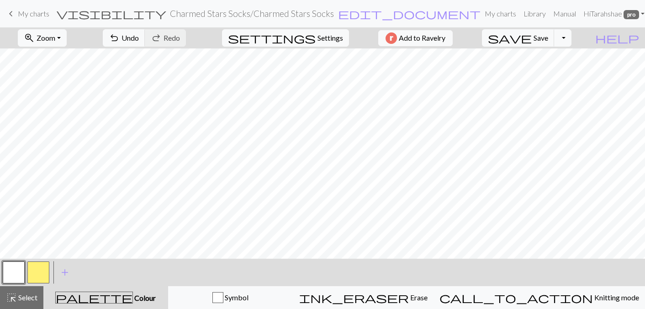
click at [18, 271] on button "button" at bounding box center [14, 272] width 22 height 22
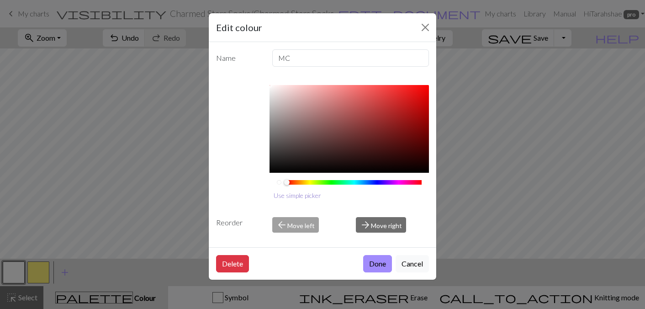
click at [290, 196] on button "Use simple picker" at bounding box center [298, 195] width 56 height 14
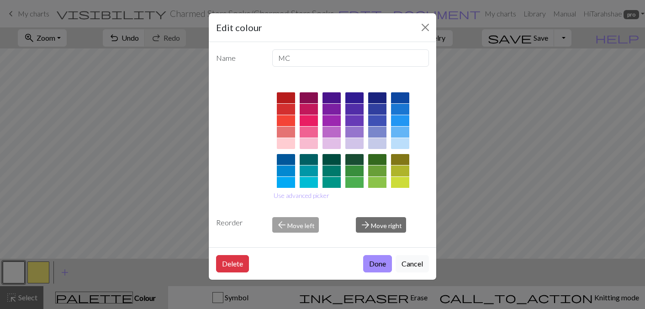
click at [397, 141] on div at bounding box center [400, 143] width 18 height 11
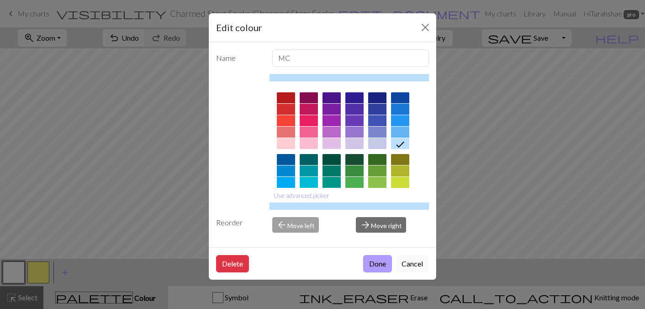
click at [383, 261] on button "Done" at bounding box center [377, 263] width 29 height 17
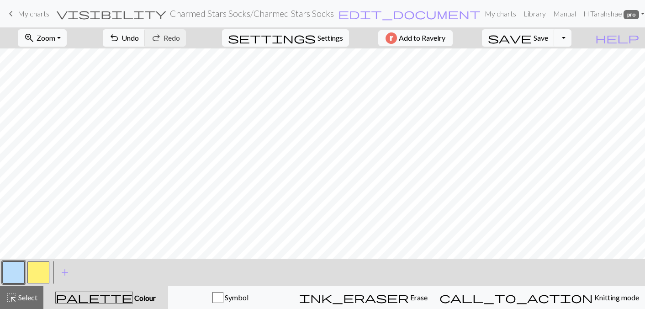
click at [8, 273] on button "button" at bounding box center [14, 272] width 22 height 22
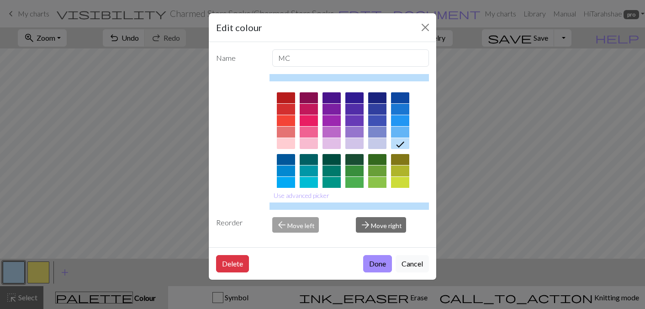
click at [381, 94] on div at bounding box center [377, 97] width 18 height 11
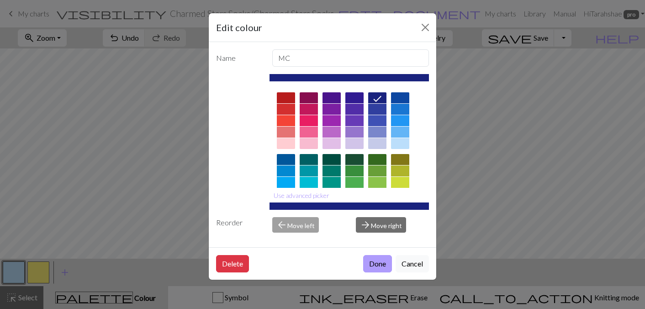
click at [382, 260] on button "Done" at bounding box center [377, 263] width 29 height 17
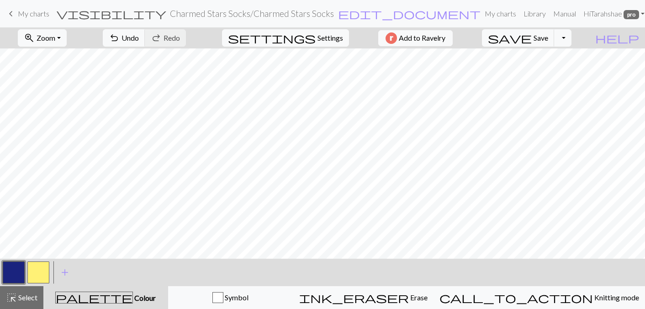
click at [43, 272] on button "button" at bounding box center [38, 272] width 22 height 22
click at [16, 271] on button "button" at bounding box center [14, 272] width 22 height 22
click at [34, 273] on button "button" at bounding box center [38, 272] width 22 height 22
click at [357, 13] on span "edit_document" at bounding box center [409, 13] width 143 height 13
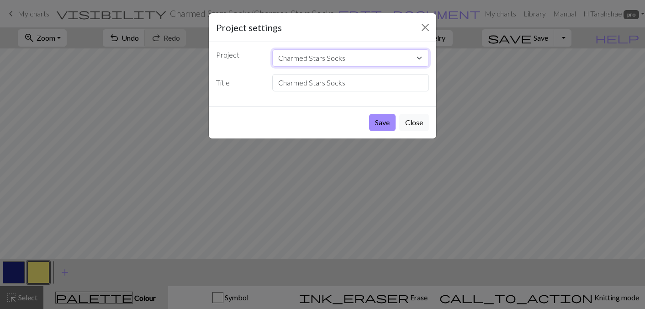
click at [355, 61] on select "Charmed Stars Socks" at bounding box center [350, 57] width 157 height 17
click at [351, 84] on input "Charmed Stars Socks" at bounding box center [350, 82] width 157 height 17
type input "Charmed Stars Socks Size 1"
click at [385, 121] on button "Save" at bounding box center [382, 122] width 27 height 17
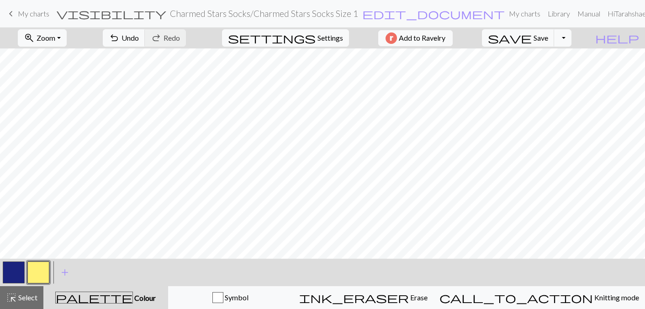
click at [16, 273] on button "button" at bounding box center [14, 272] width 22 height 22
click at [39, 274] on button "button" at bounding box center [38, 272] width 22 height 22
click at [532, 40] on span "save" at bounding box center [510, 38] width 44 height 13
